Goal: Navigation & Orientation: Find specific page/section

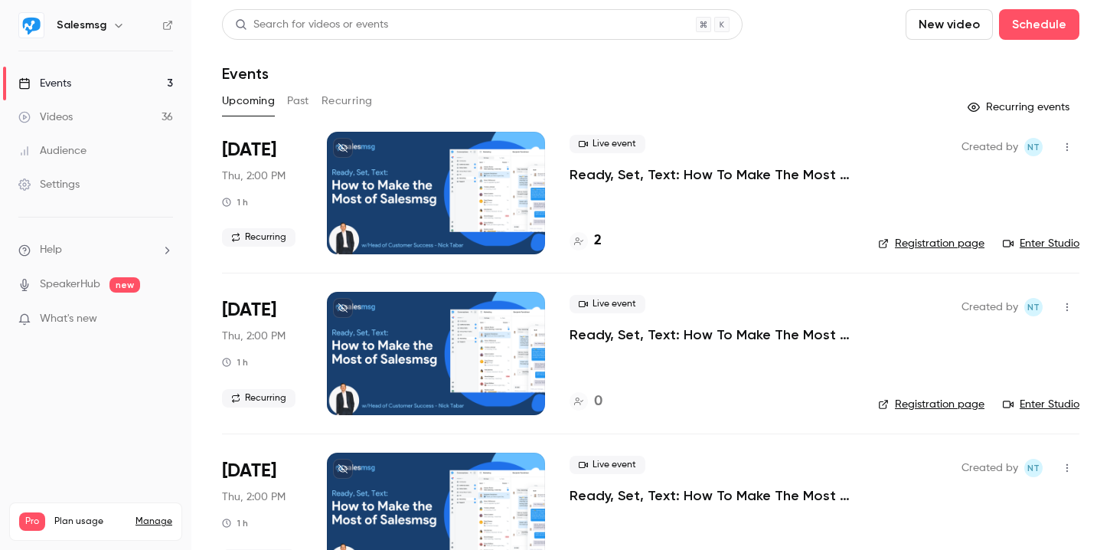
click at [90, 156] on link "Audience" at bounding box center [95, 151] width 191 height 34
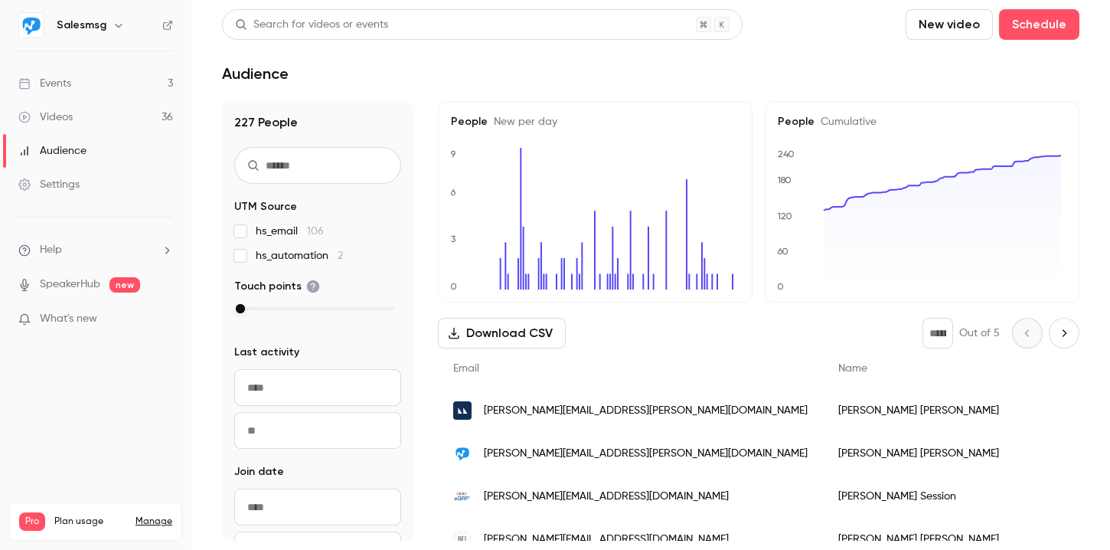
click at [82, 85] on link "Events 3" at bounding box center [95, 84] width 191 height 34
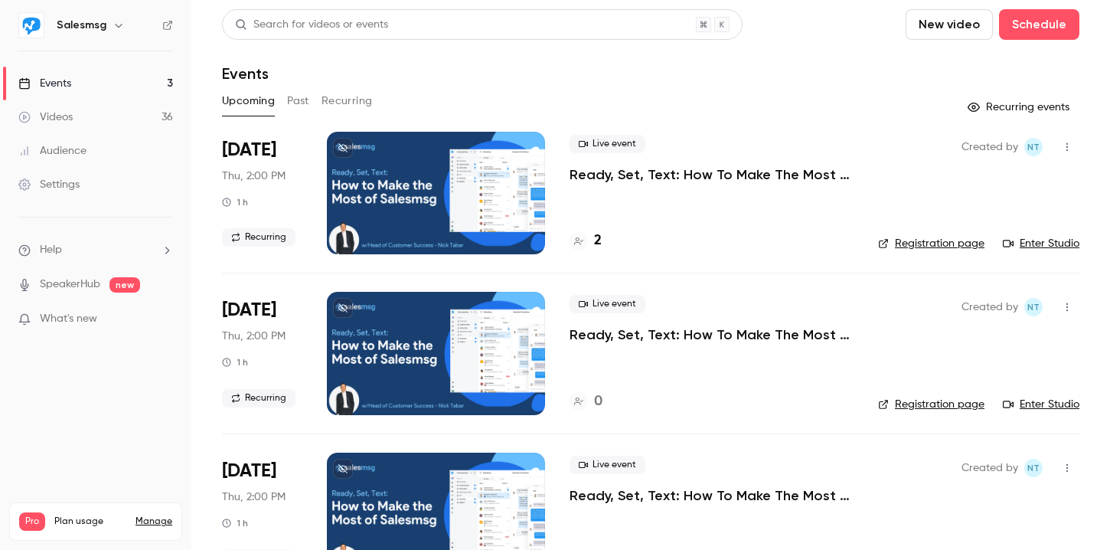
click at [925, 246] on link "Registration page" at bounding box center [931, 243] width 106 height 15
